Goal: Check status: Check status

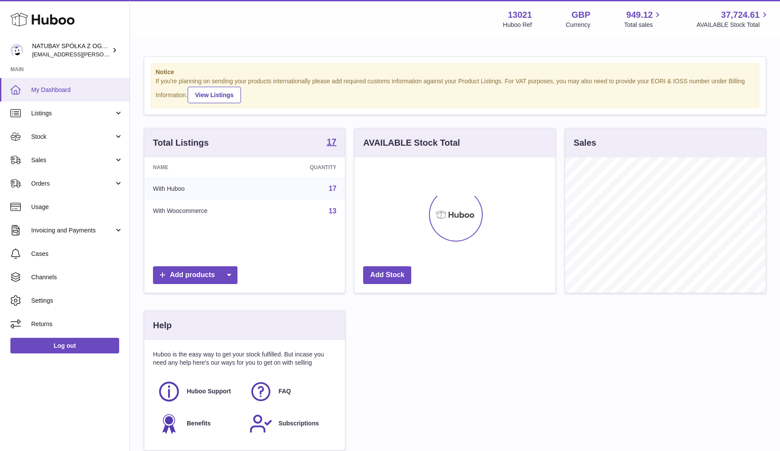
scroll to position [135, 201]
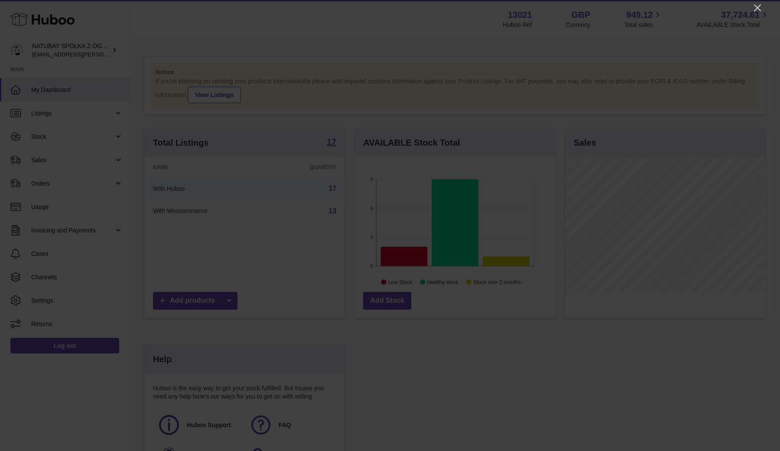
click at [418, 15] on div at bounding box center [390, 225] width 780 height 451
click at [760, 11] on icon "Close" at bounding box center [757, 7] width 7 height 7
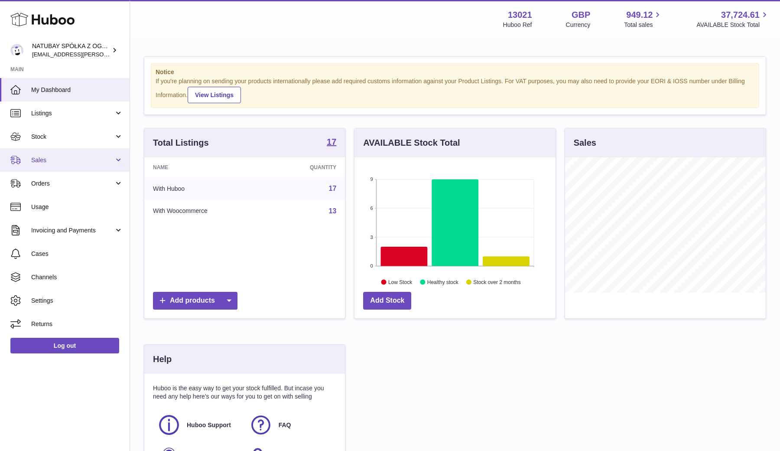
click at [75, 159] on span "Sales" at bounding box center [72, 160] width 83 height 8
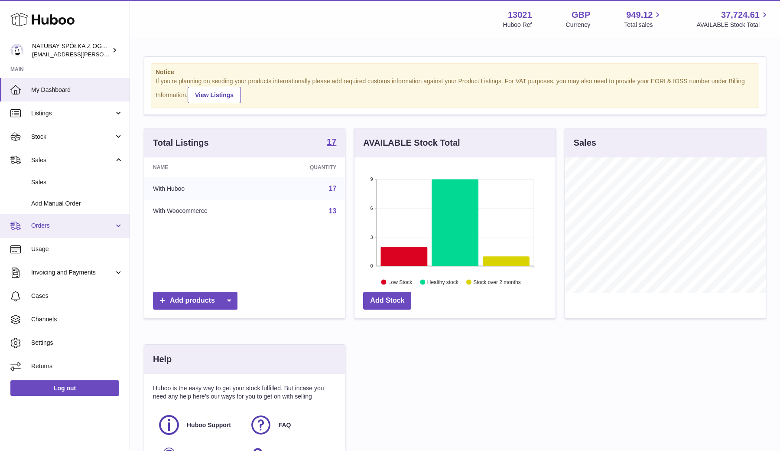
click at [62, 220] on link "Orders" at bounding box center [65, 225] width 130 height 23
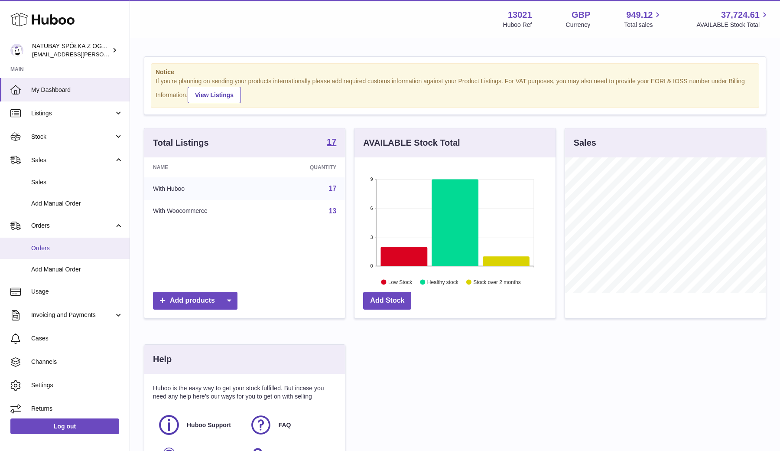
click at [62, 241] on link "Orders" at bounding box center [65, 248] width 130 height 21
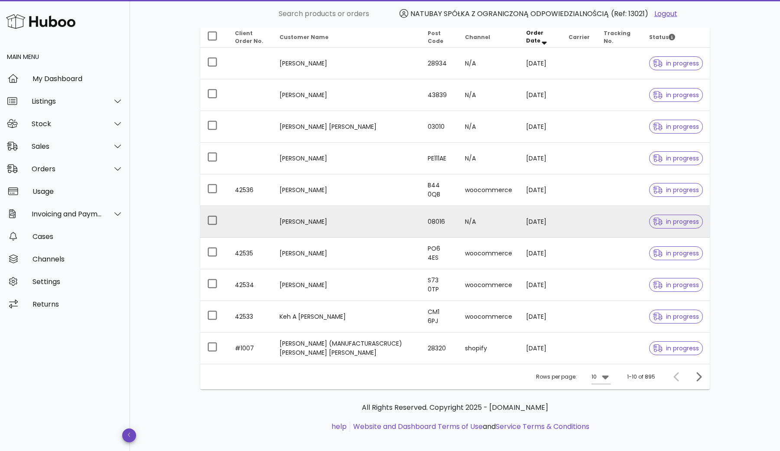
scroll to position [4, 0]
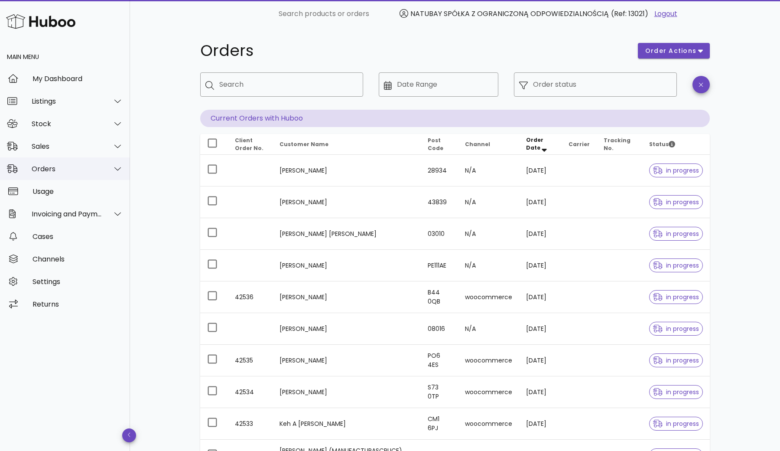
click at [69, 176] on div "Orders" at bounding box center [65, 168] width 130 height 23
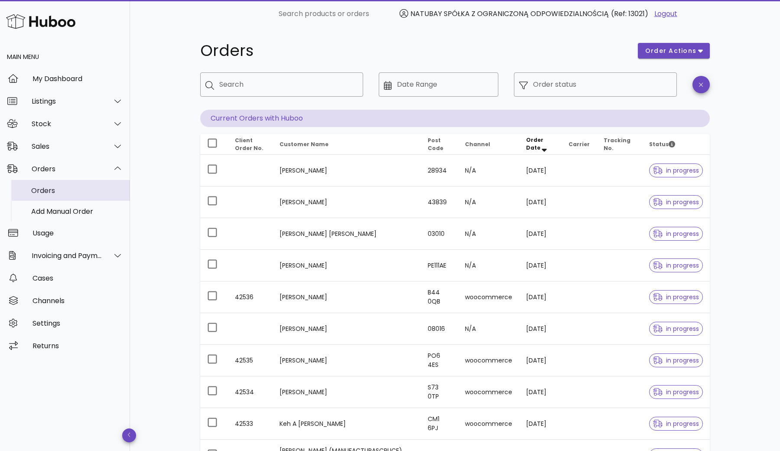
click at [68, 189] on div "Orders" at bounding box center [77, 190] width 92 height 8
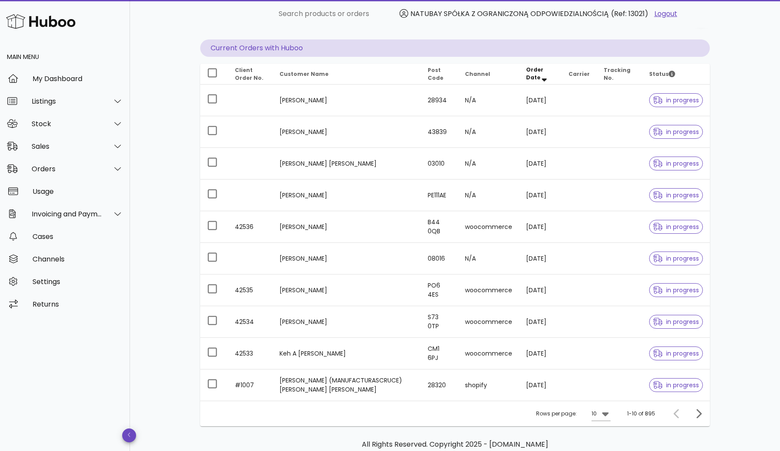
scroll to position [77, 0]
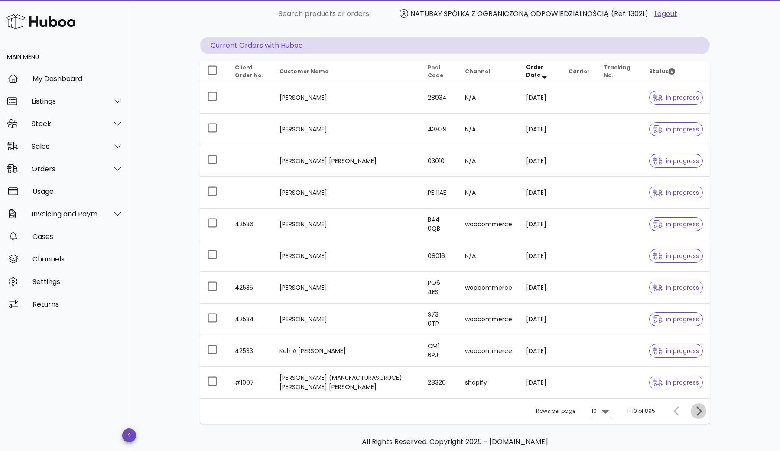
click at [700, 409] on icon "Next page" at bounding box center [699, 410] width 5 height 9
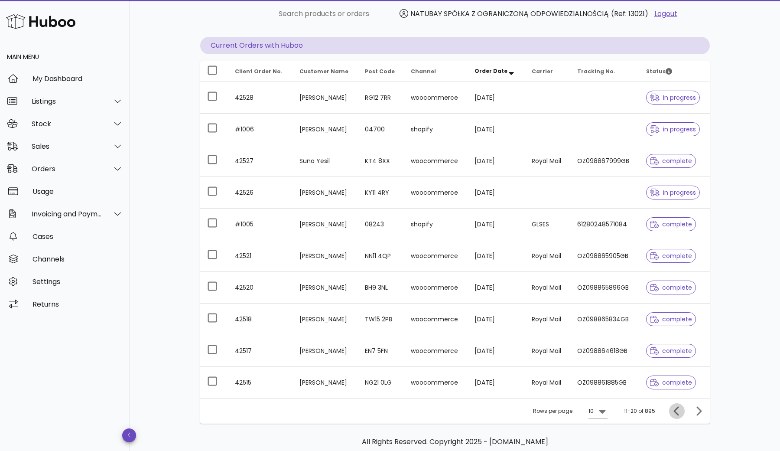
click at [674, 411] on icon "Previous page" at bounding box center [676, 410] width 5 height 9
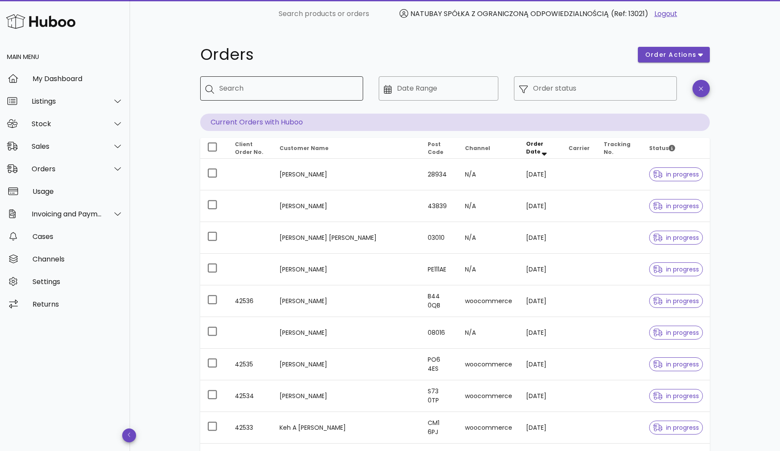
click at [229, 88] on input "Search" at bounding box center [287, 88] width 137 height 14
click at [290, 88] on input "Search" at bounding box center [287, 88] width 137 height 14
paste input "****"
type input "****"
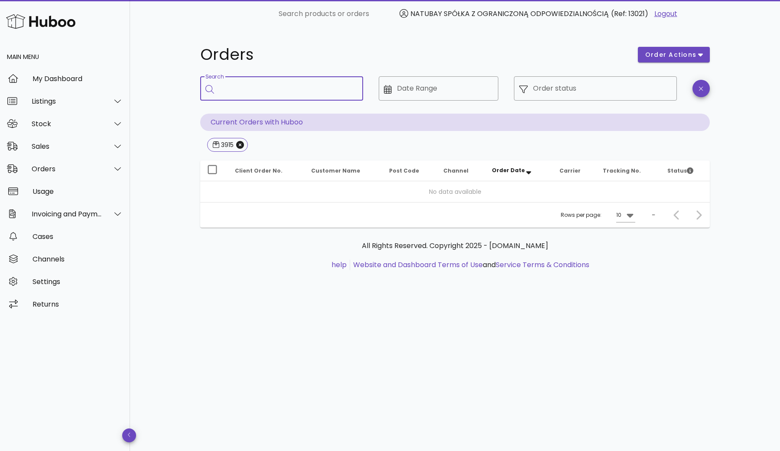
click at [229, 85] on input "Search" at bounding box center [287, 88] width 137 height 14
click at [243, 146] on icon "Close" at bounding box center [240, 145] width 8 height 8
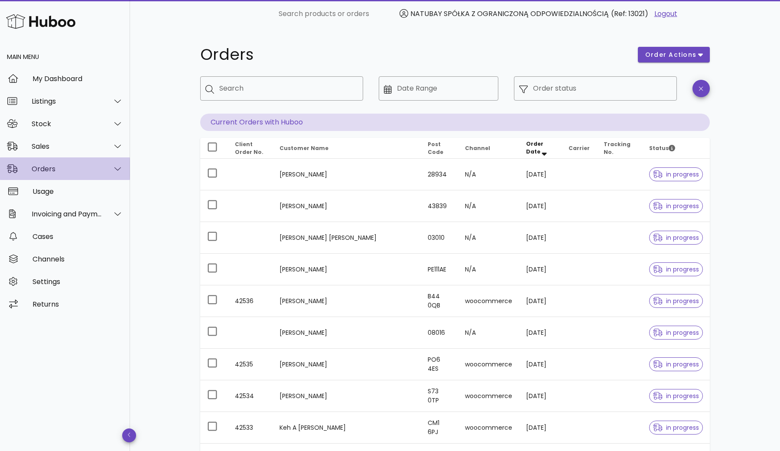
click at [59, 171] on div "Orders" at bounding box center [67, 169] width 71 height 8
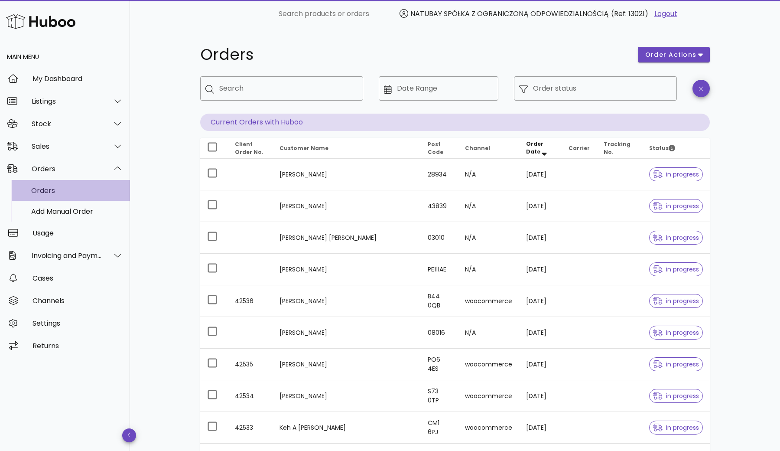
click at [50, 189] on div "Orders" at bounding box center [77, 190] width 92 height 8
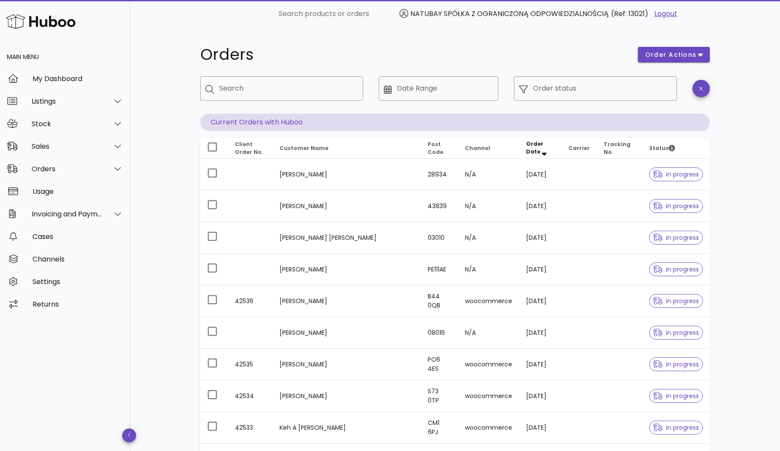
scroll to position [26, 0]
click at [277, 90] on input "Search" at bounding box center [287, 88] width 137 height 14
paste input "****"
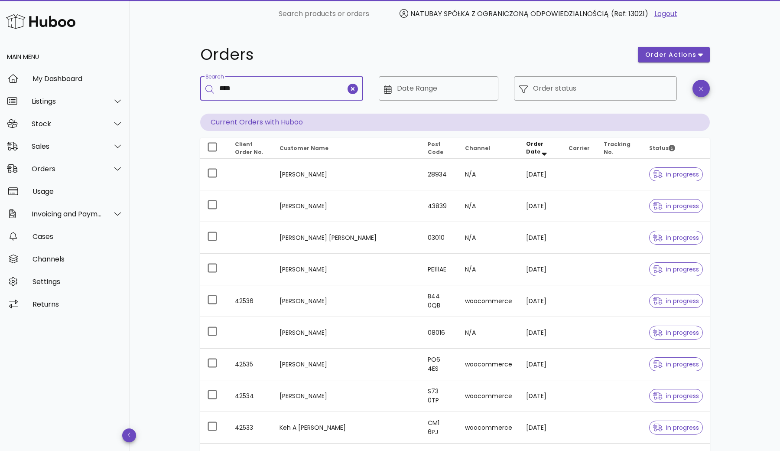
type input "****"
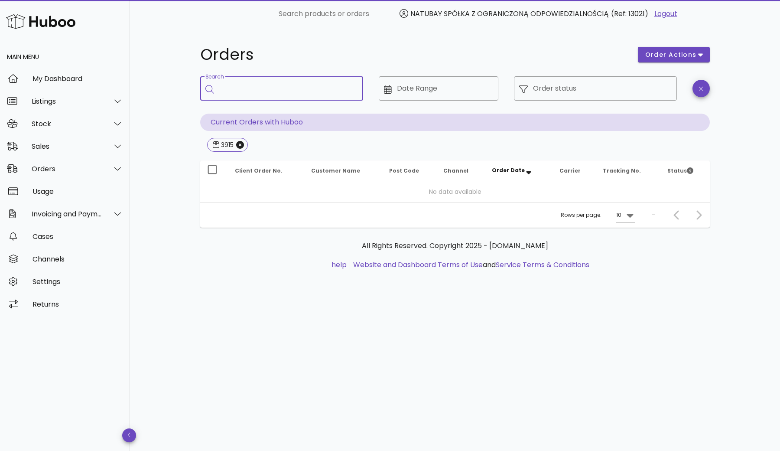
click at [267, 85] on input "Search" at bounding box center [287, 88] width 137 height 14
type input "****"
click at [239, 146] on icon "Close" at bounding box center [240, 145] width 8 height 8
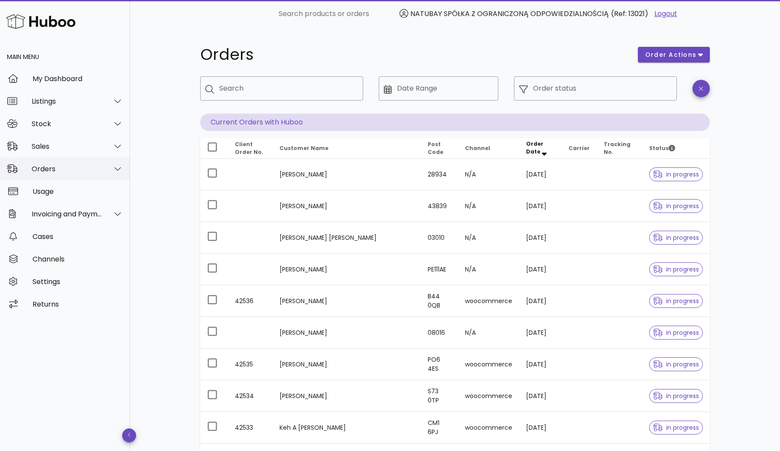
click at [47, 168] on div "Orders" at bounding box center [67, 169] width 71 height 8
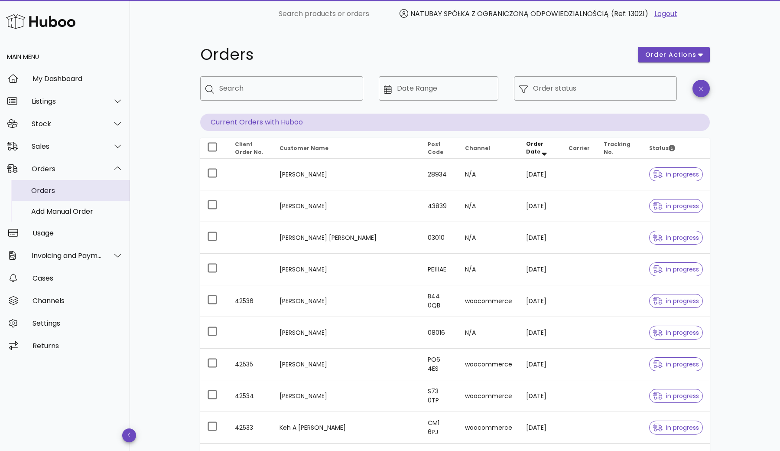
click at [42, 185] on div "Orders" at bounding box center [77, 190] width 92 height 19
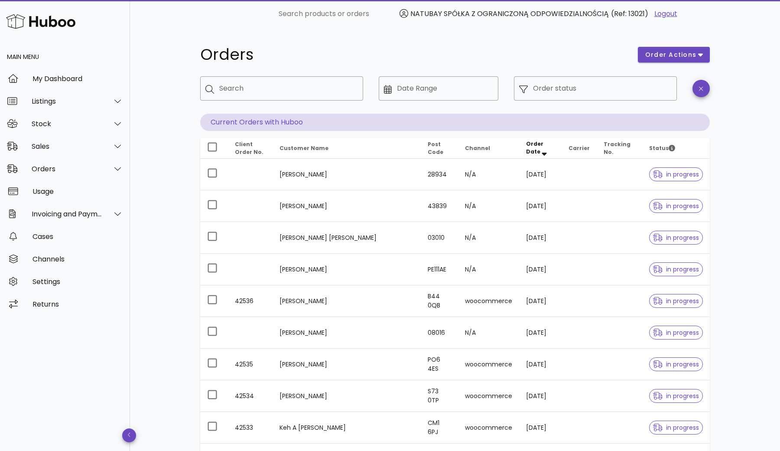
click at [437, 33] on div "Orders order actions ​ Search ​ Date Range ​ Order status Current Orders with H…" at bounding box center [454, 299] width 551 height 543
click at [220, 122] on p "Current Orders with Huboo" at bounding box center [455, 122] width 510 height 17
click at [184, 125] on div "Orders order actions ​ Search ​ Date Range ​ Order status Current Orders with H…" at bounding box center [454, 299] width 551 height 543
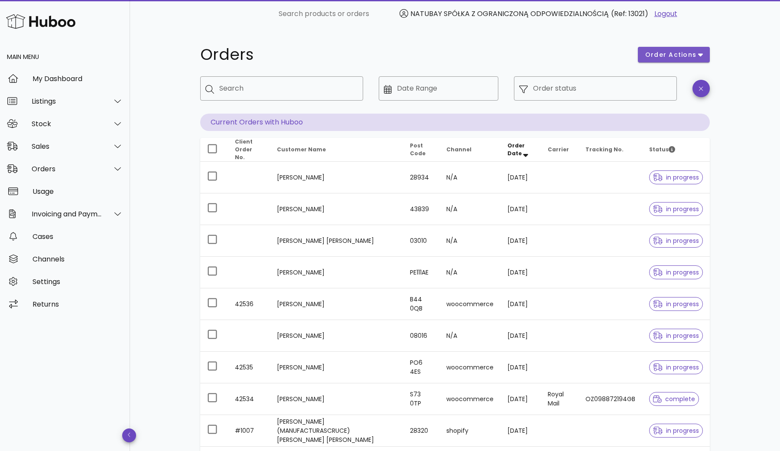
click at [702, 54] on icon "button" at bounding box center [700, 55] width 5 height 3
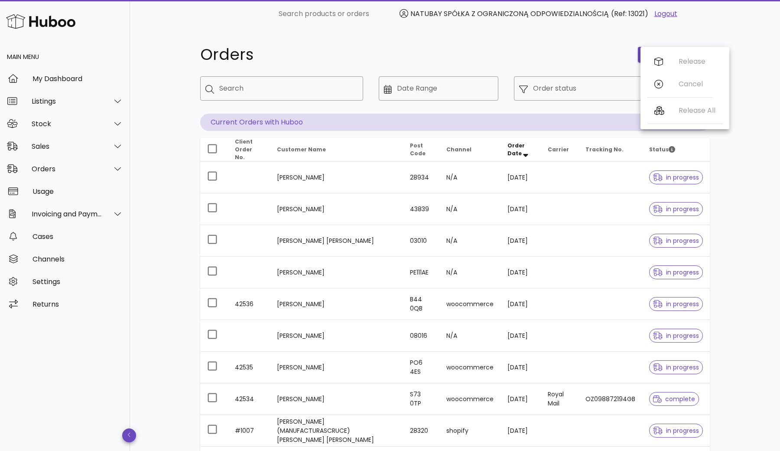
click at [732, 37] on div "Orders order actions ​ Search ​ Date Range ​ Order status Current Orders with H…" at bounding box center [455, 301] width 650 height 546
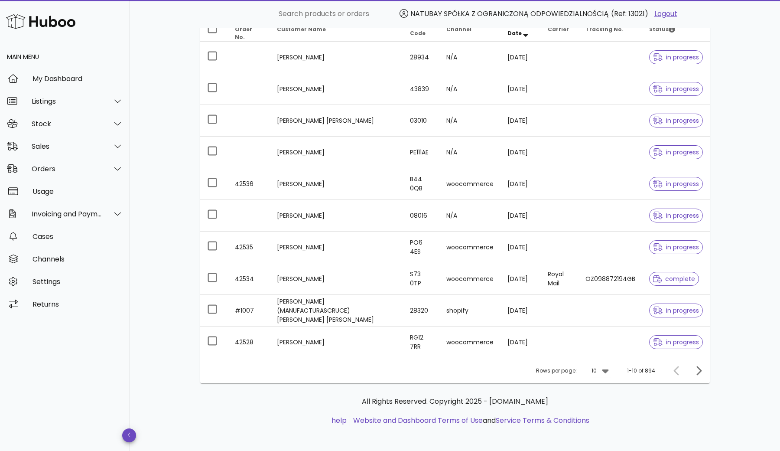
scroll to position [120, 0]
click at [693, 366] on span "Next page" at bounding box center [699, 371] width 16 height 10
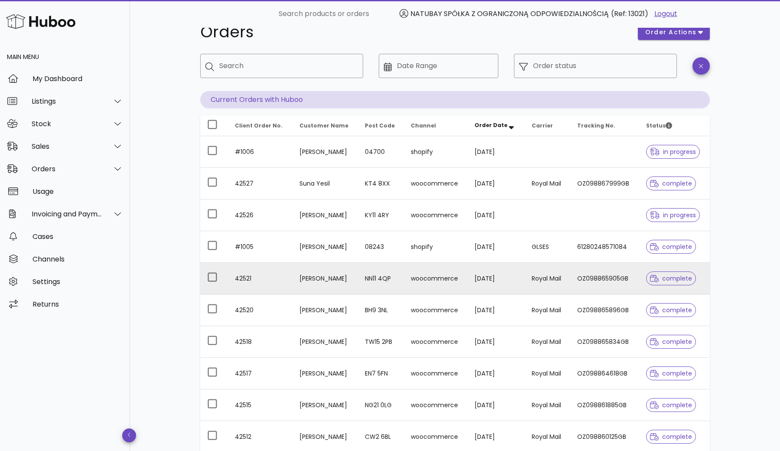
scroll to position [21, 0]
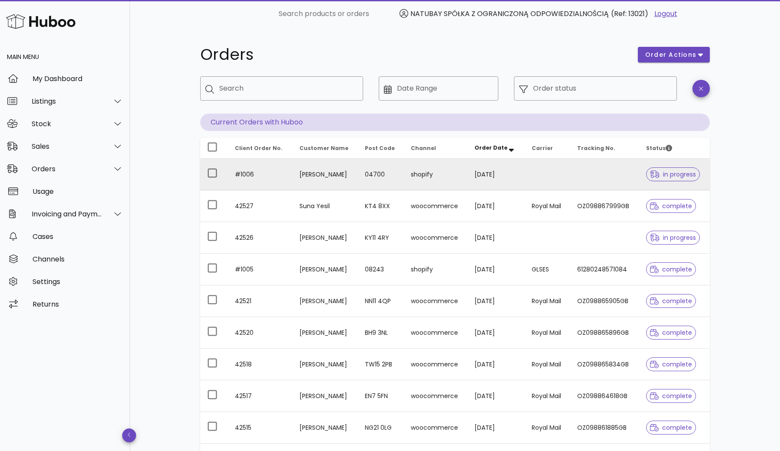
click at [315, 172] on td "[PERSON_NAME]" at bounding box center [326, 175] width 66 height 32
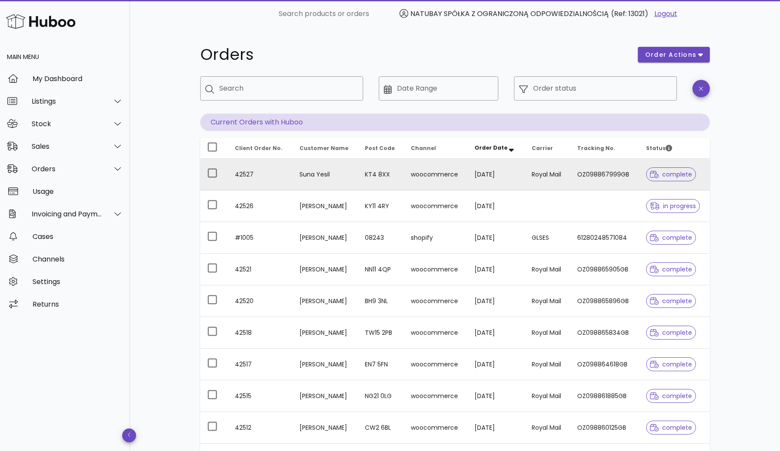
click at [293, 166] on td "Suna Yesil" at bounding box center [326, 175] width 66 height 32
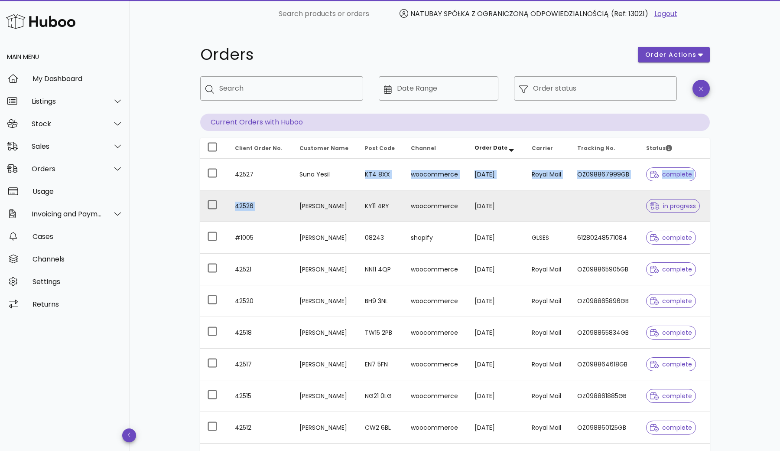
drag, startPoint x: 289, startPoint y: 189, endPoint x: 287, endPoint y: 192, distance: 4.5
click at [287, 192] on tbody "42527 Suna Yesil KT4 8XX woocommerce [DATE] Royal Mail OZ098867999GB complete 4…" at bounding box center [455, 317] width 510 height 316
click at [293, 211] on td "[PERSON_NAME]" at bounding box center [326, 206] width 66 height 32
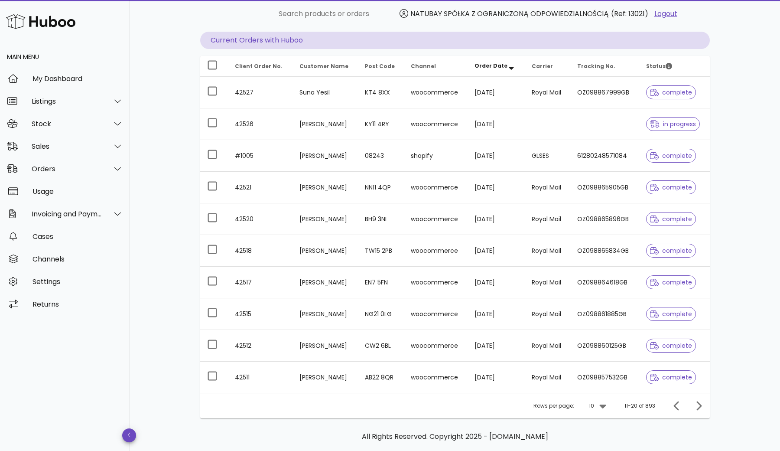
scroll to position [62, 0]
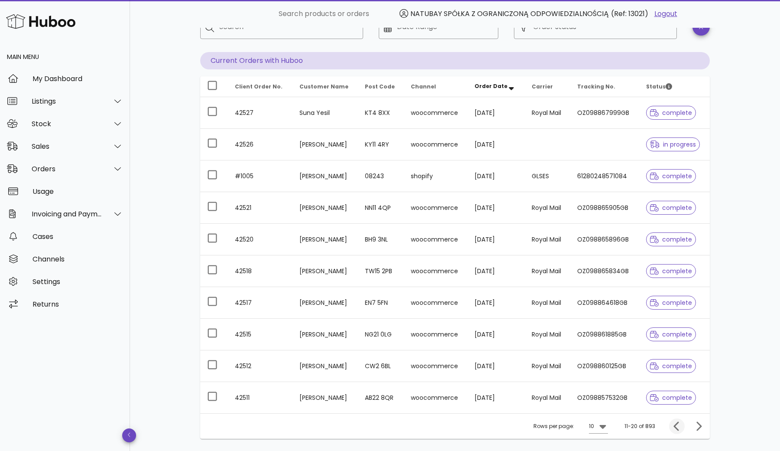
click at [674, 430] on icon "Previous page" at bounding box center [677, 426] width 10 height 10
